Goal: Task Accomplishment & Management: Manage account settings

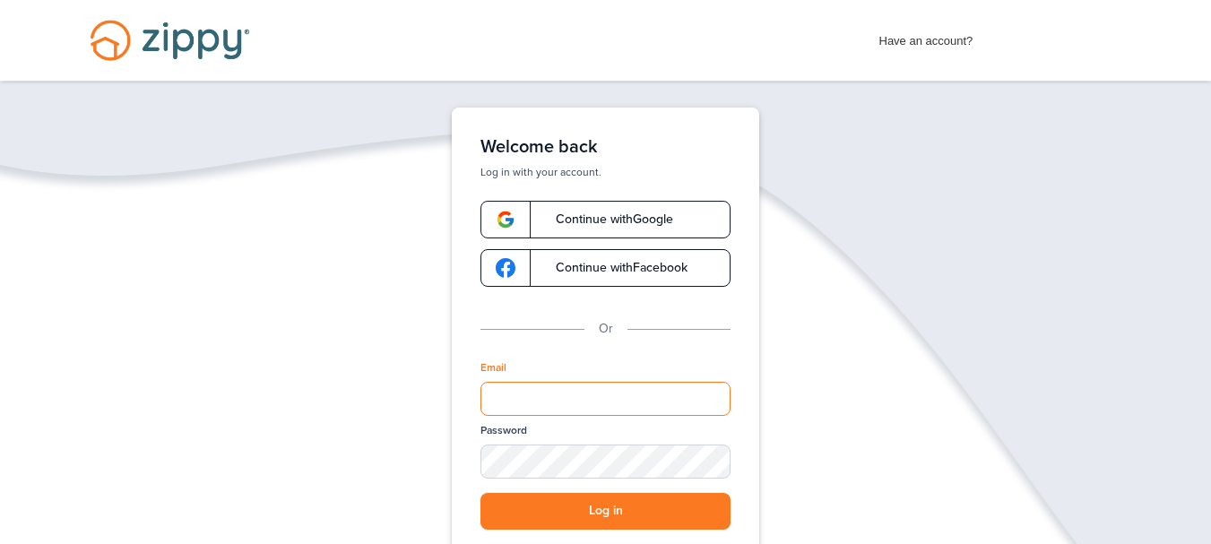
click at [547, 397] on input "Email" at bounding box center [605, 399] width 250 height 34
type input "**********"
click at [480, 493] on button "Log in" at bounding box center [605, 511] width 250 height 37
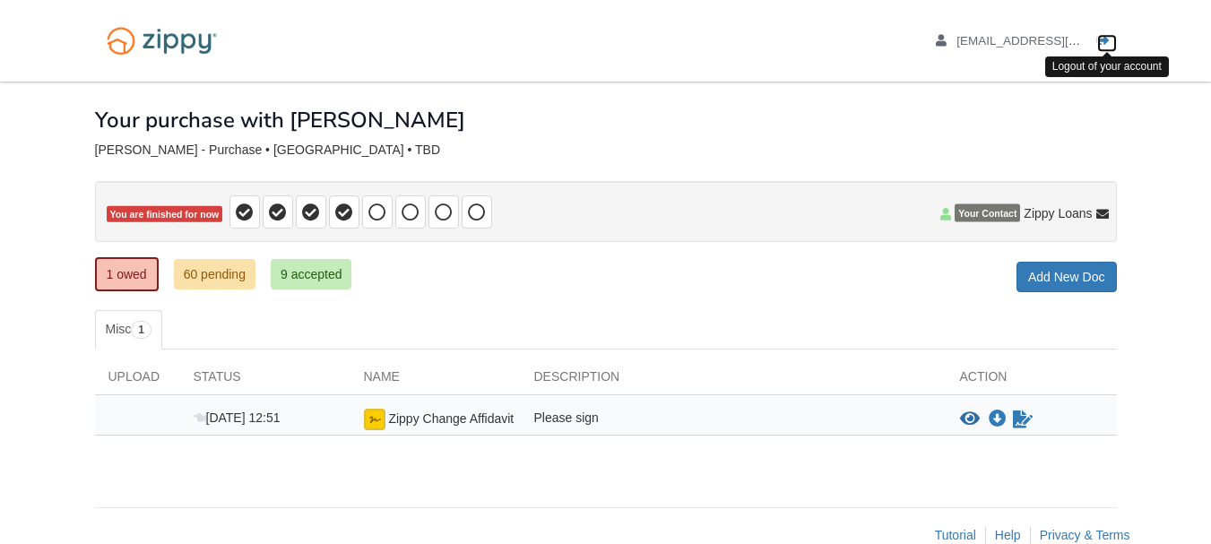
click at [1102, 42] on icon "Log out" at bounding box center [1103, 41] width 13 height 13
